Goal: Task Accomplishment & Management: Use online tool/utility

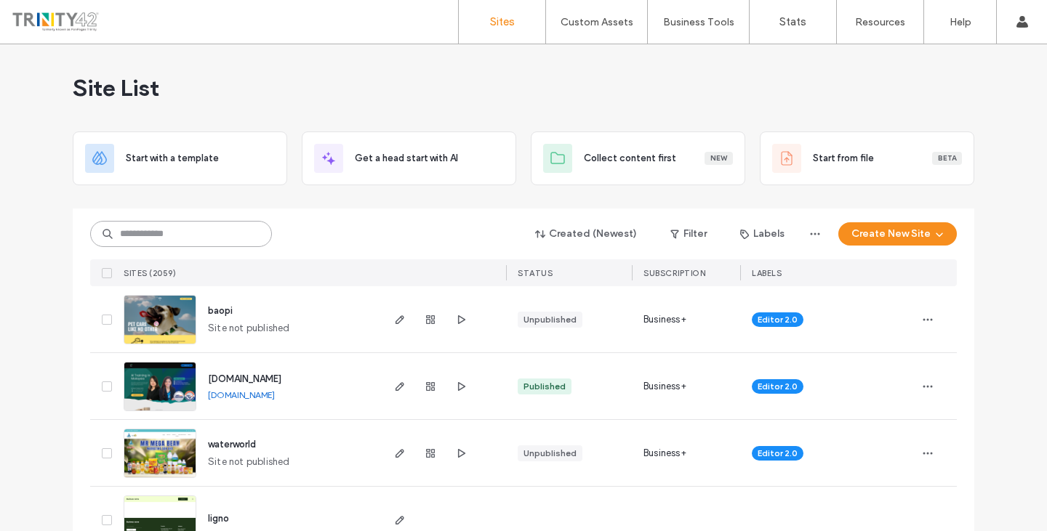
click at [203, 239] on input at bounding box center [181, 234] width 182 height 26
paste input "**********"
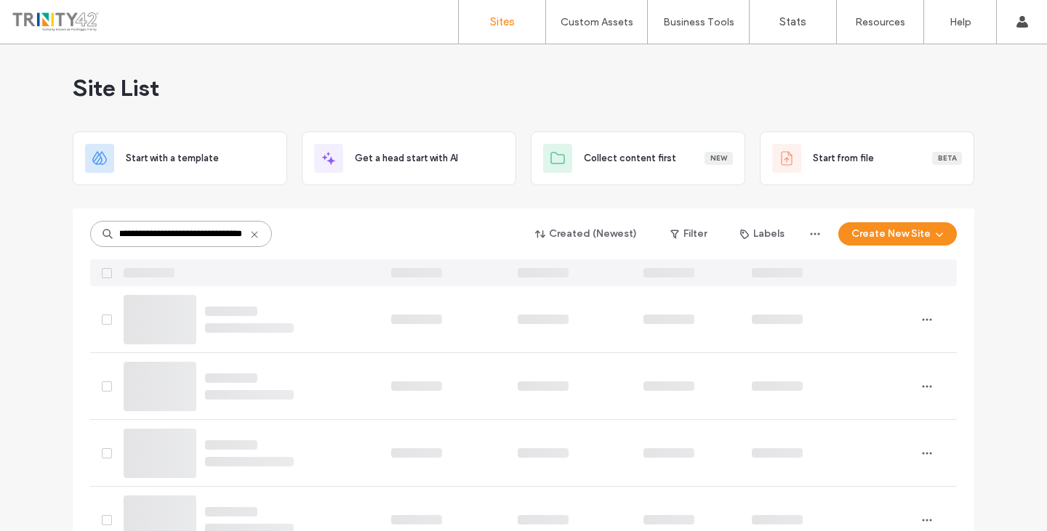
scroll to position [0, 46]
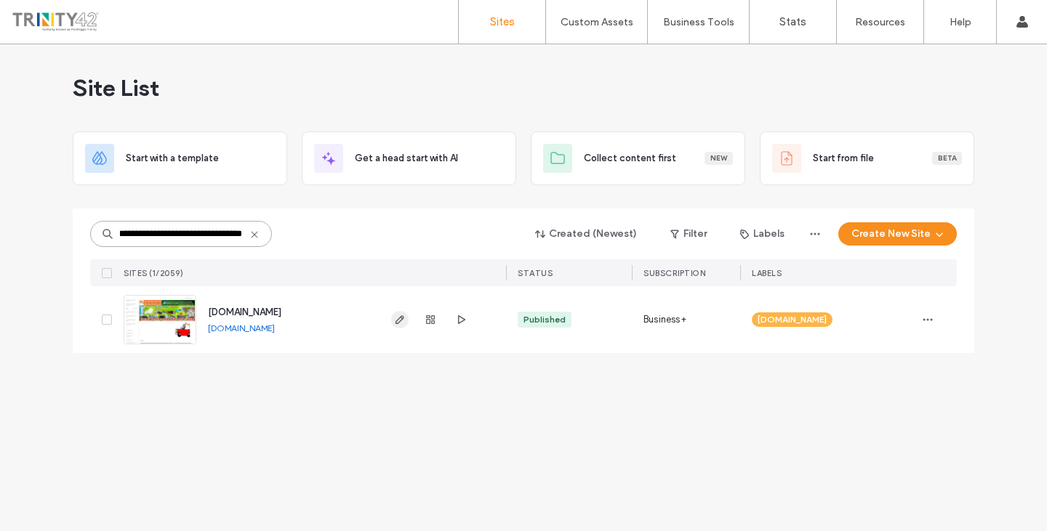
type input "**********"
click at [399, 323] on use "button" at bounding box center [399, 319] width 9 height 9
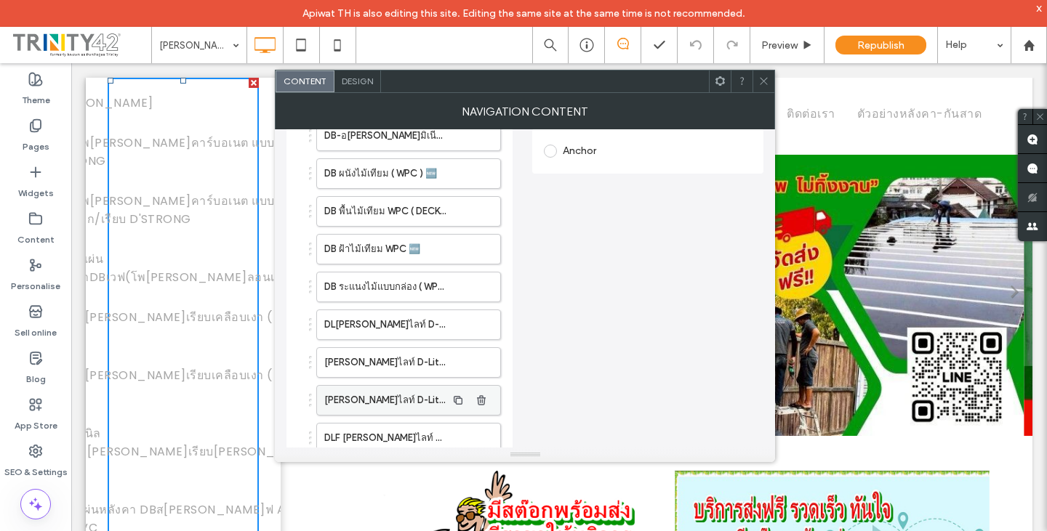
scroll to position [436, 0]
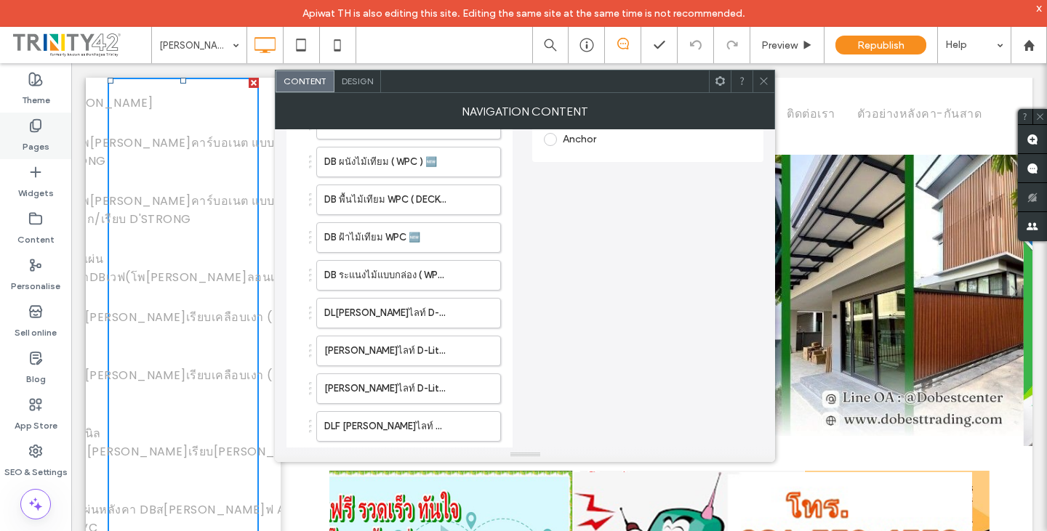
drag, startPoint x: 39, startPoint y: 126, endPoint x: 39, endPoint y: 63, distance: 63.2
click at [39, 126] on icon at bounding box center [35, 125] width 15 height 15
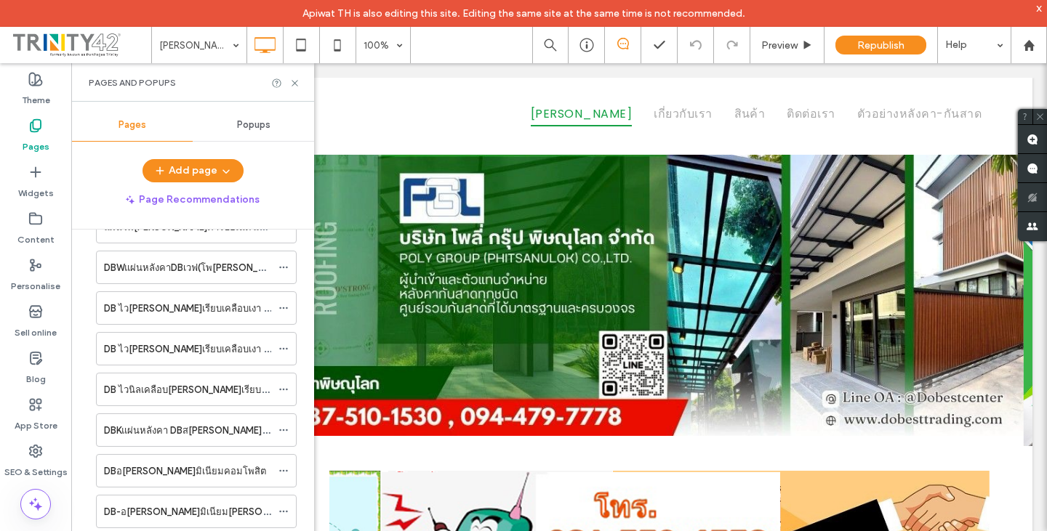
scroll to position [291, 0]
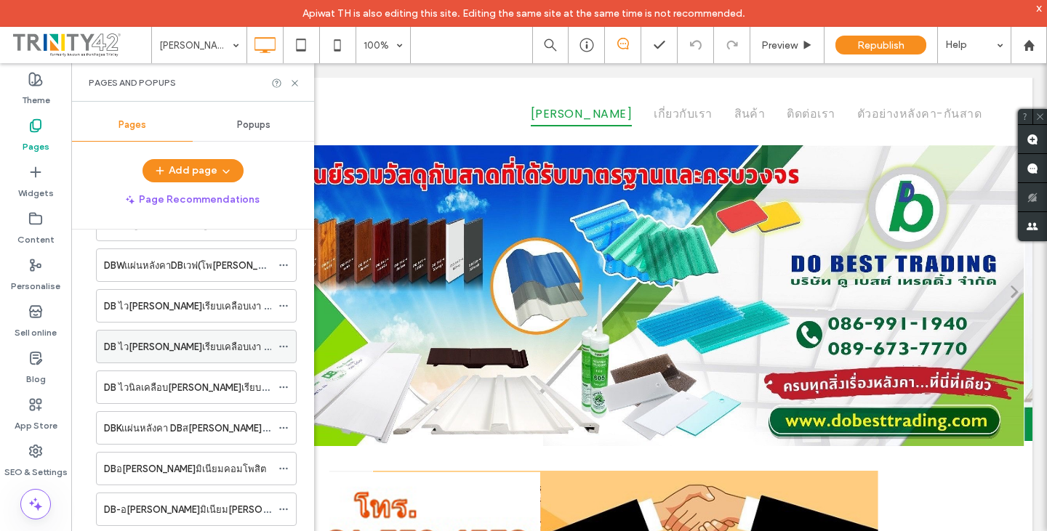
click at [287, 350] on icon at bounding box center [283, 347] width 10 height 10
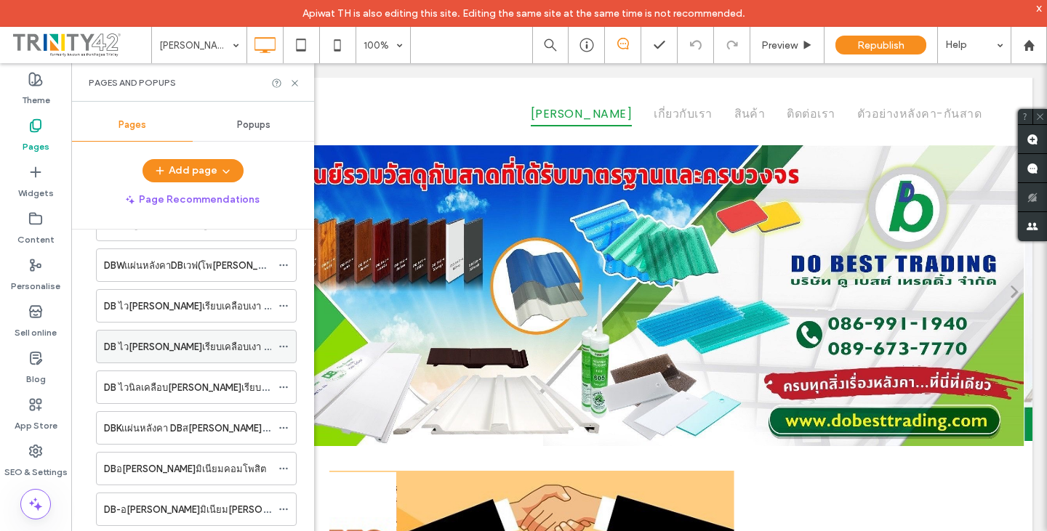
click at [229, 345] on label "DB ไว[PERSON_NAME]เรียบเคลือบเงา ( สีเทา ) 🆕" at bounding box center [206, 346] width 204 height 25
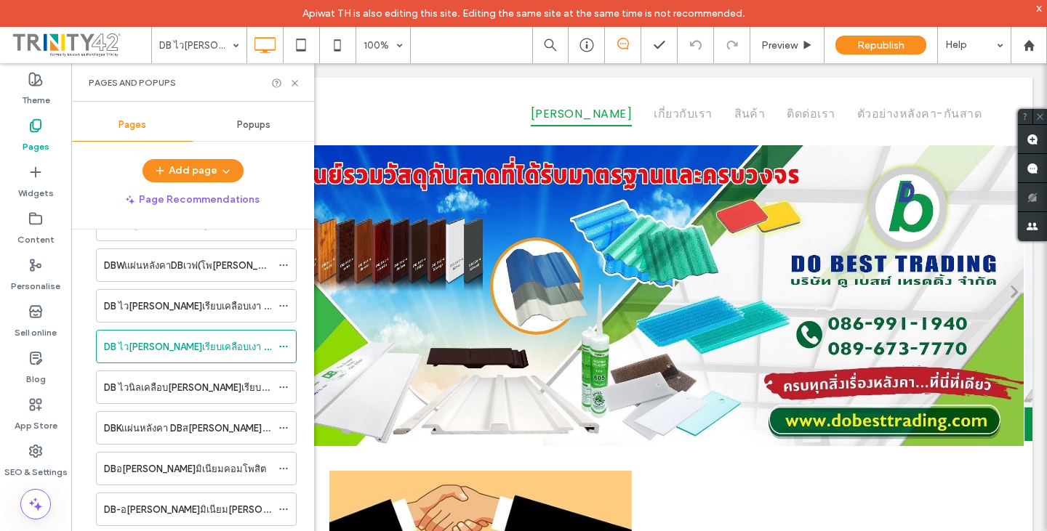
click at [186, 348] on div at bounding box center [523, 265] width 1047 height 531
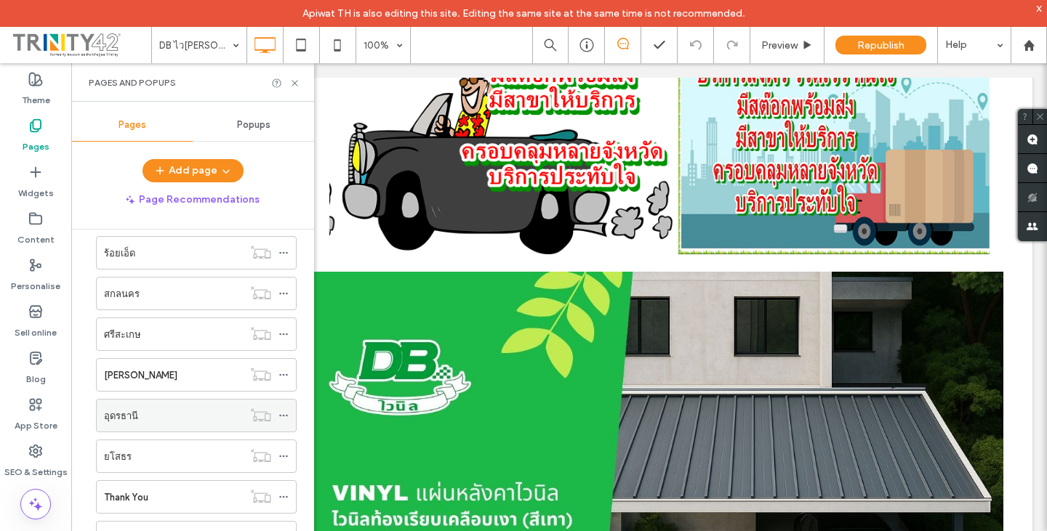
scroll to position [1686, 0]
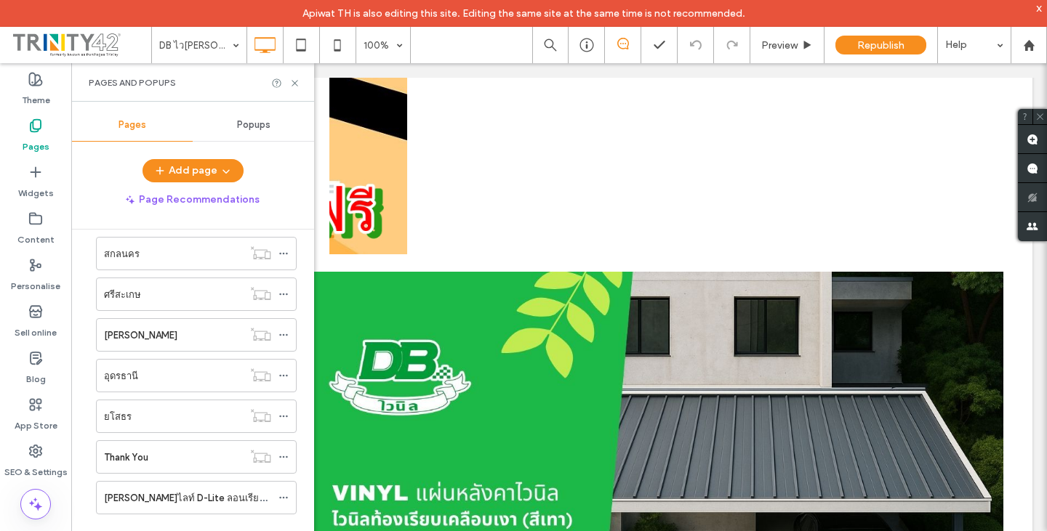
scroll to position [436, 0]
